Goal: Information Seeking & Learning: Learn about a topic

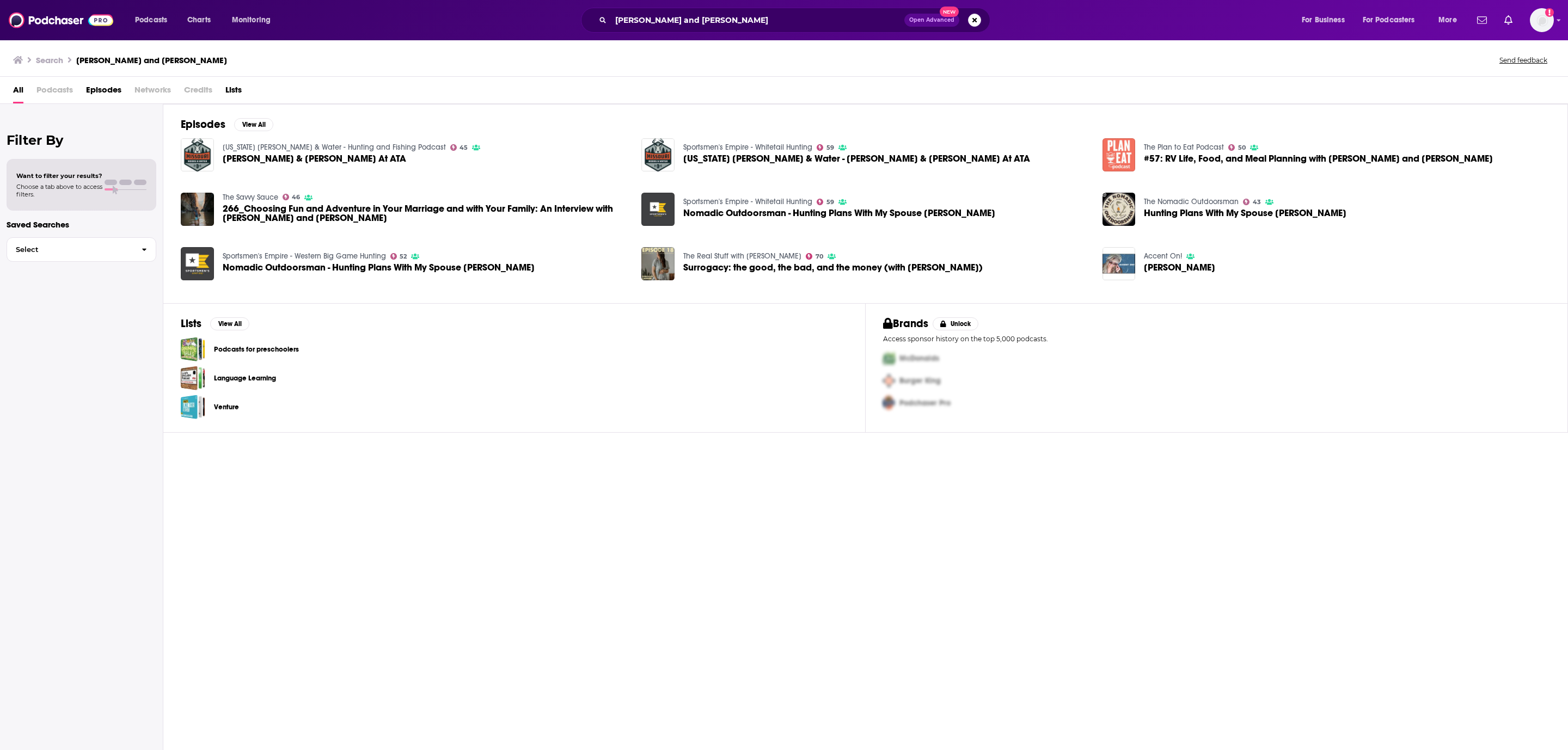
click at [113, 89] on span "Episodes" at bounding box center [103, 92] width 35 height 22
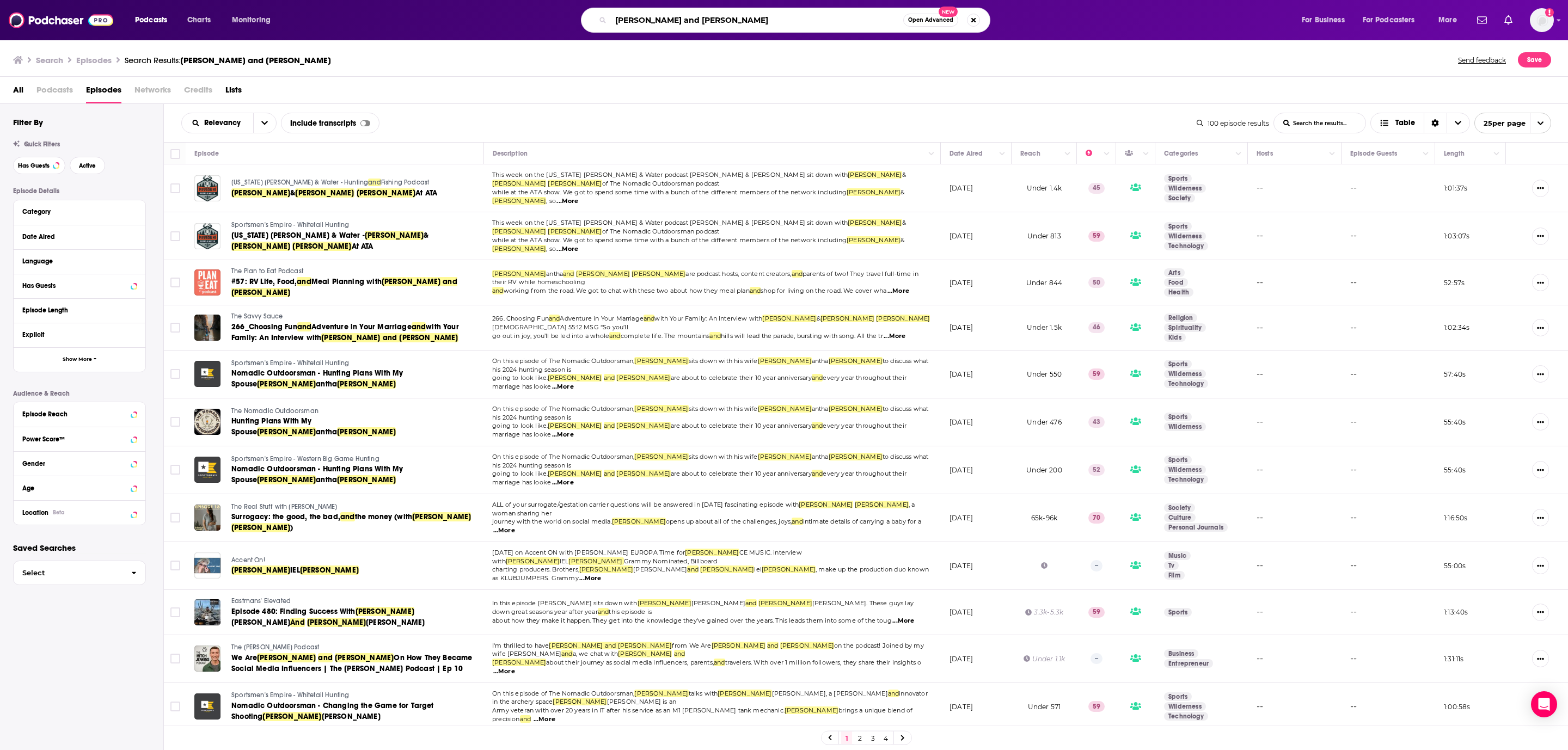
drag, startPoint x: 648, startPoint y: 15, endPoint x: 606, endPoint y: 26, distance: 43.4
click at [606, 26] on div "[PERSON_NAME] and [PERSON_NAME] Open Advanced New" at bounding box center [785, 20] width 409 height 25
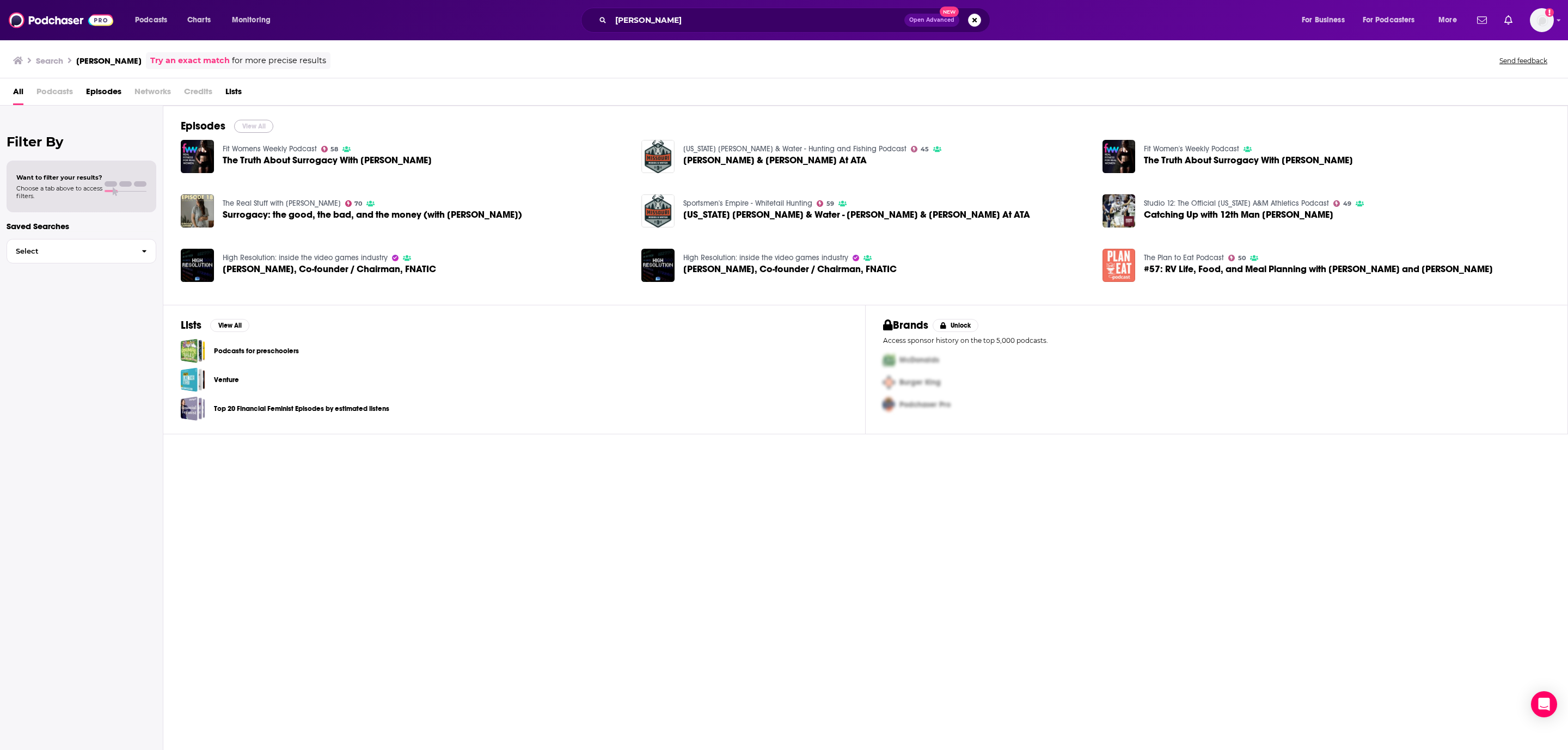
click at [252, 122] on button "View All" at bounding box center [253, 126] width 39 height 13
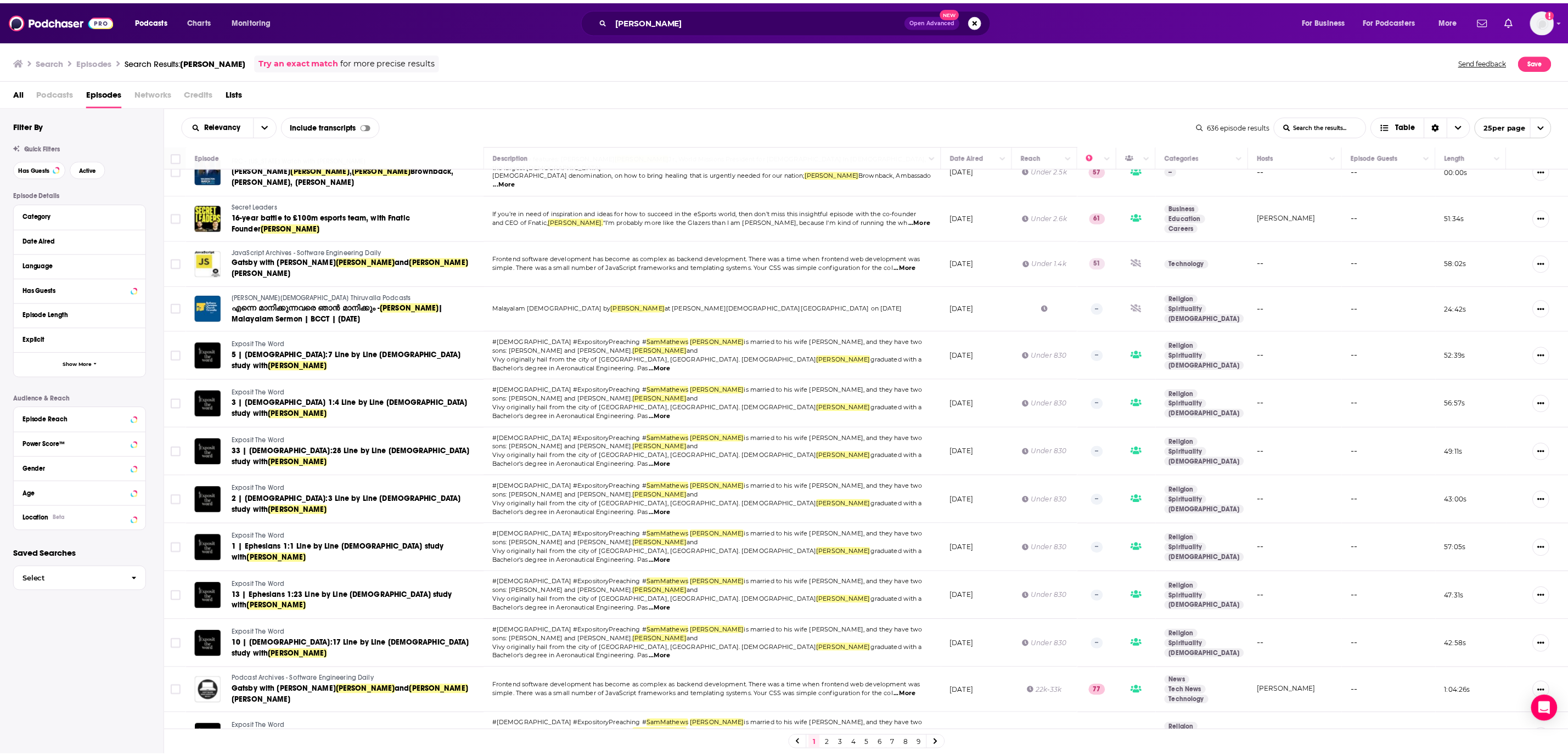
scroll to position [493, 0]
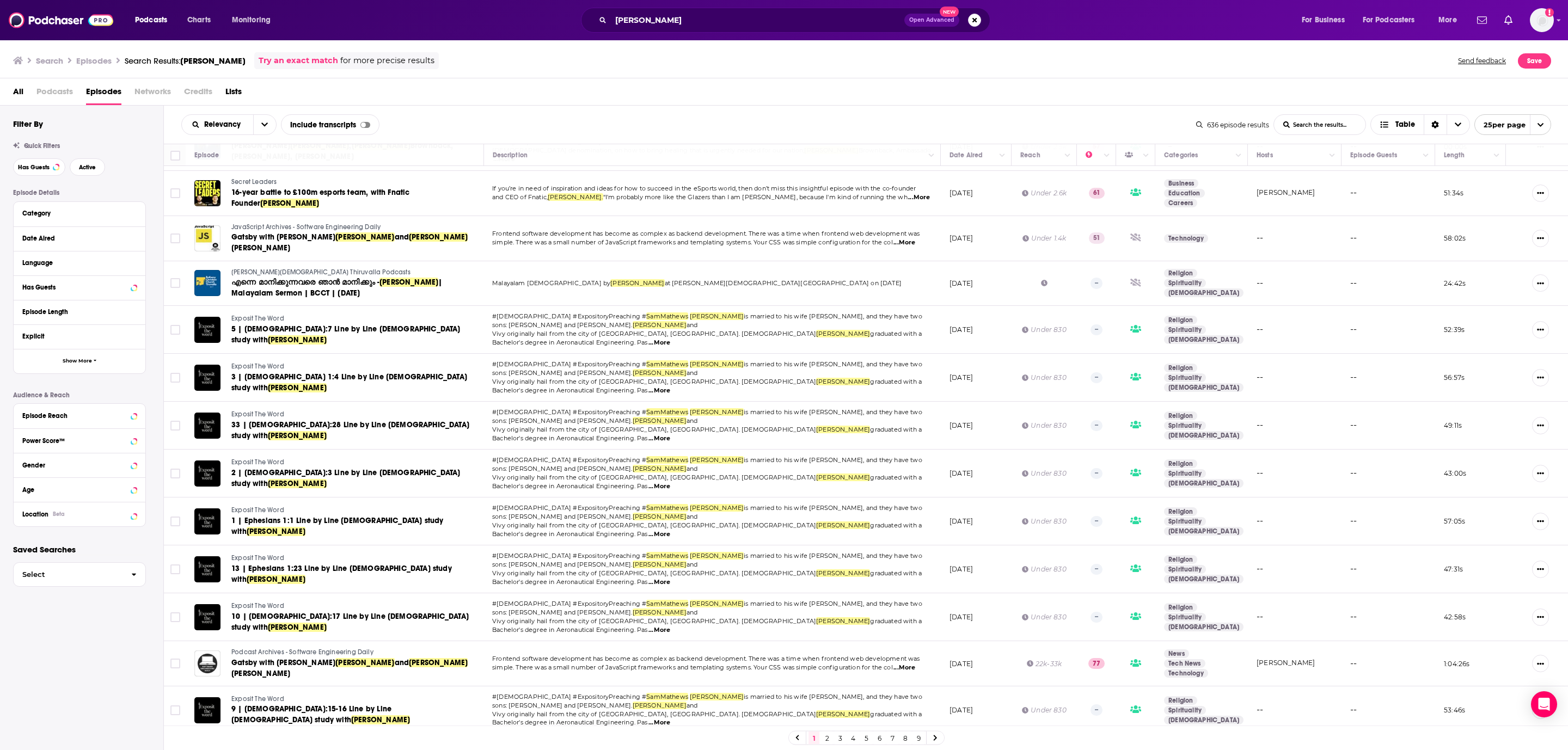
click at [676, 9] on div "[PERSON_NAME] Open Advanced New" at bounding box center [785, 20] width 409 height 25
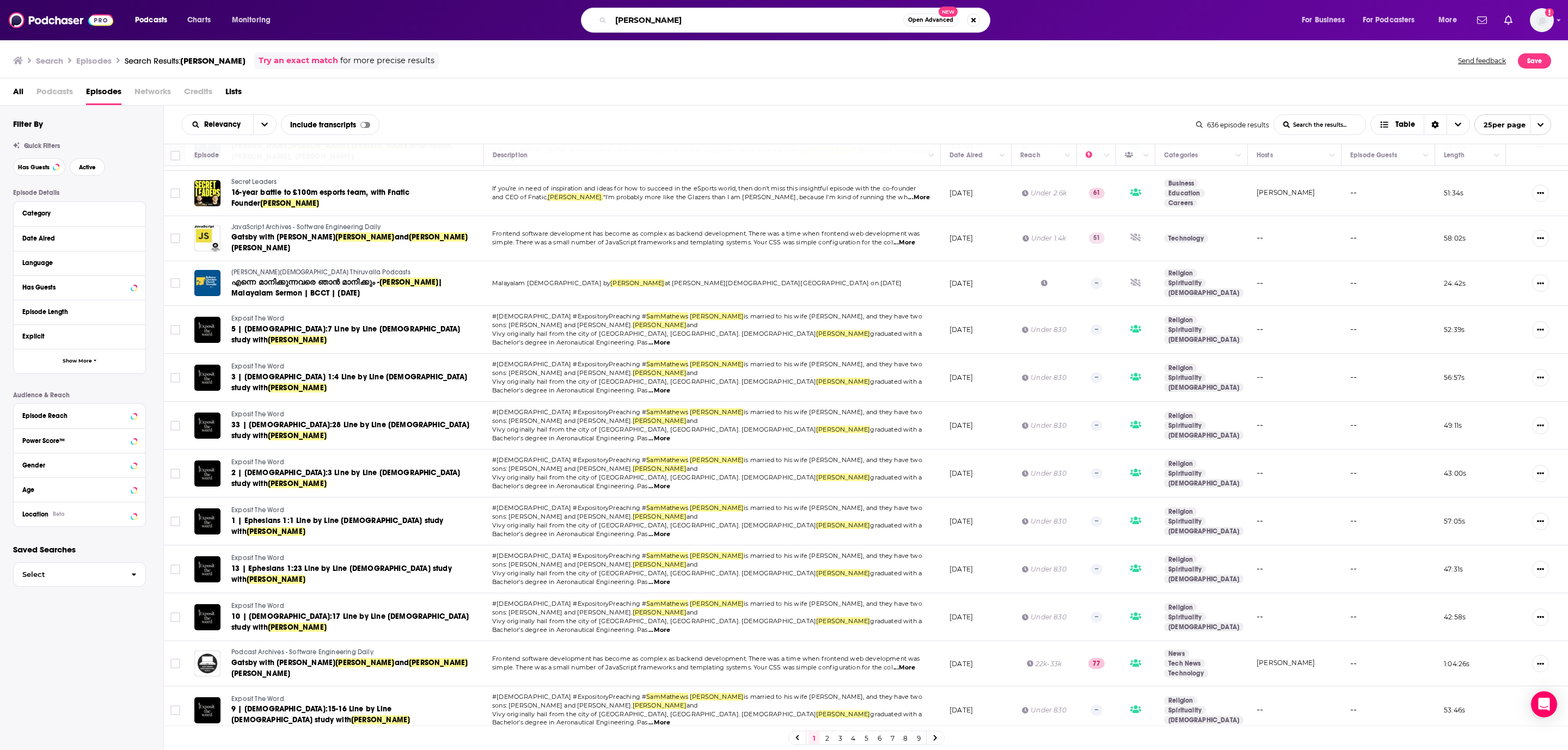
click at [681, 15] on input "[PERSON_NAME]" at bounding box center [756, 20] width 292 height 18
type input "glamour farms podcast"
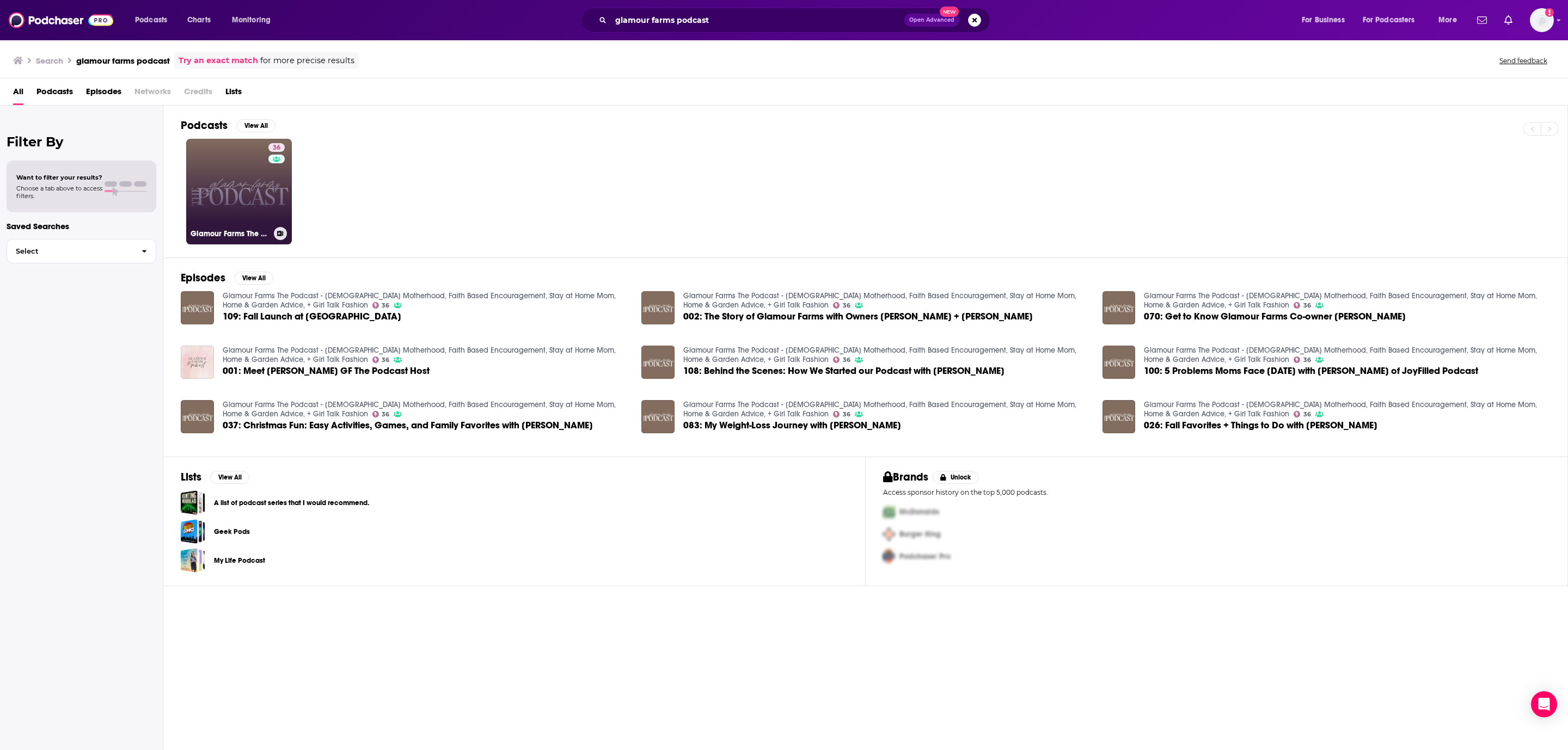
click at [221, 190] on link "36 Glamour Farms The Podcast - [DEMOGRAPHIC_DATA] Motherhood, Faith Based Encou…" at bounding box center [239, 191] width 106 height 106
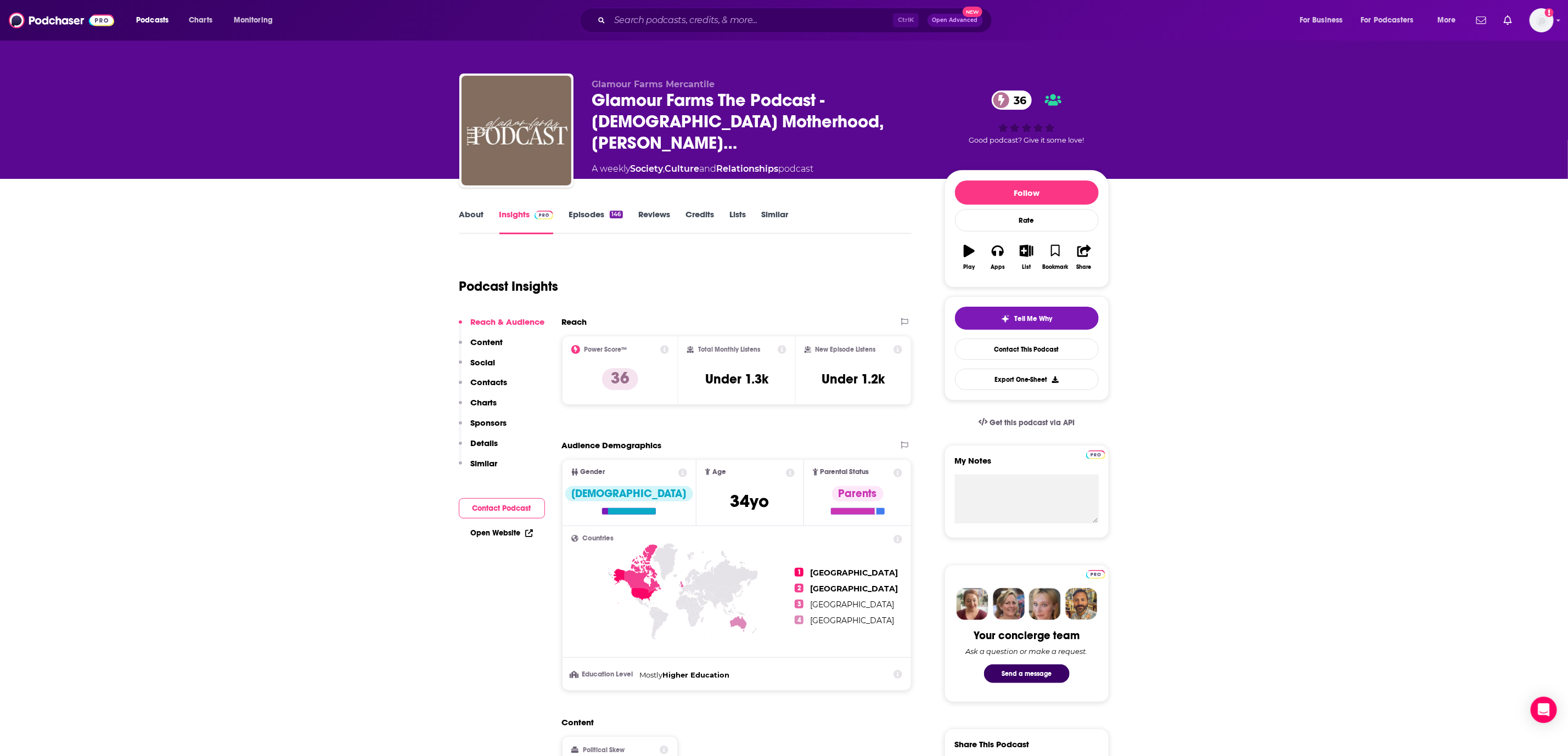
click at [606, 216] on link "Episodes 146" at bounding box center [595, 221] width 53 height 25
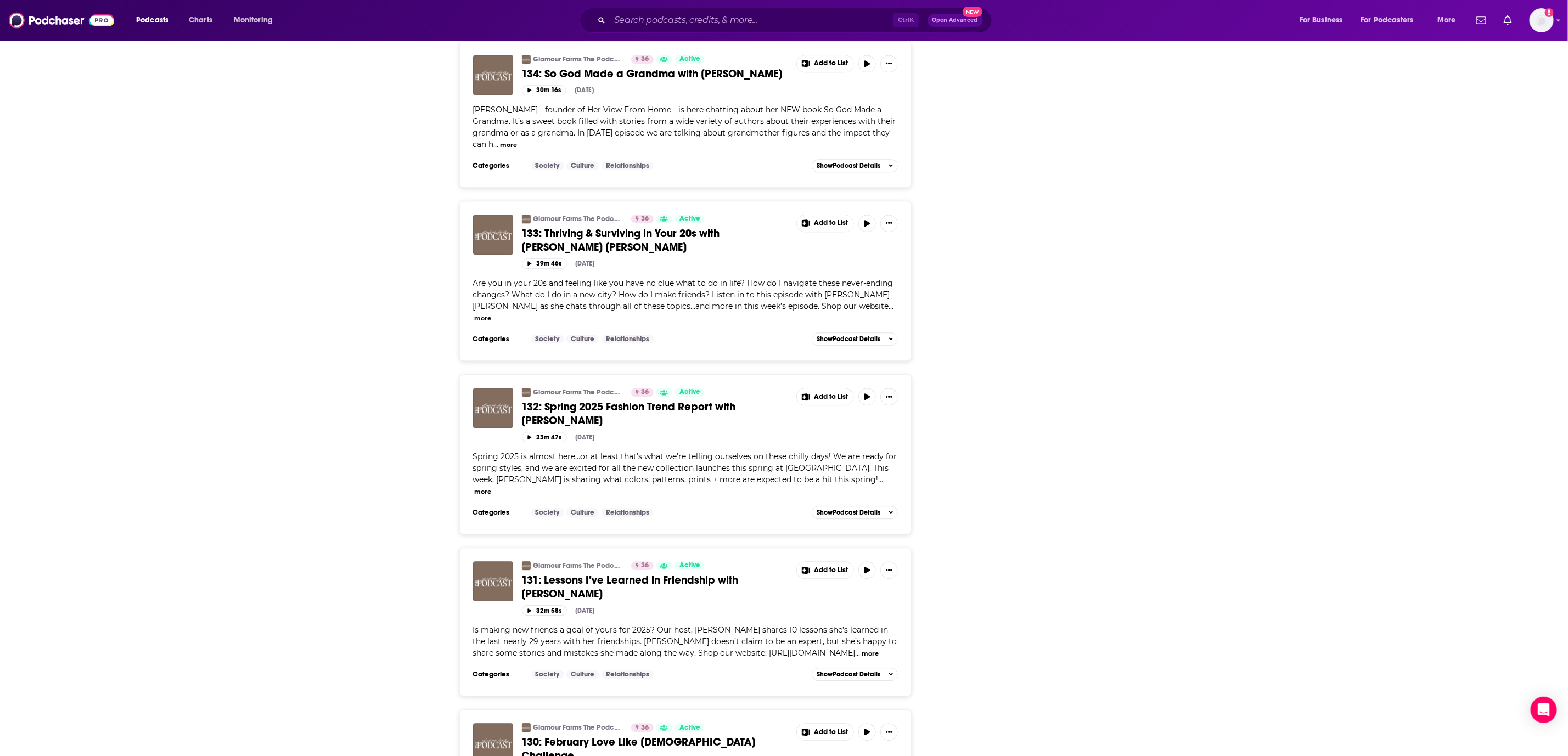
scroll to position [2141, 0]
